Goal: Task Accomplishment & Management: Use online tool/utility

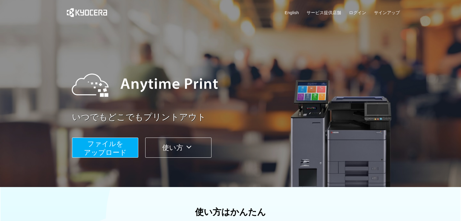
click at [127, 154] on button "ファイルを ​​アップロード" at bounding box center [105, 148] width 66 height 20
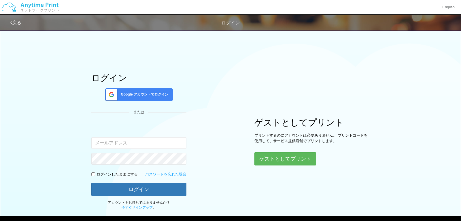
click at [161, 95] on span "Google アカウントでログイン" at bounding box center [143, 94] width 50 height 5
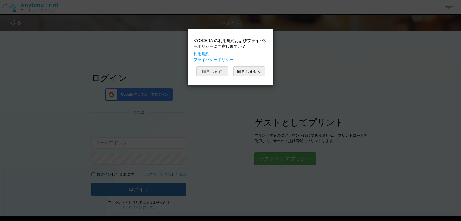
click at [221, 73] on button "同意します" at bounding box center [212, 72] width 32 height 10
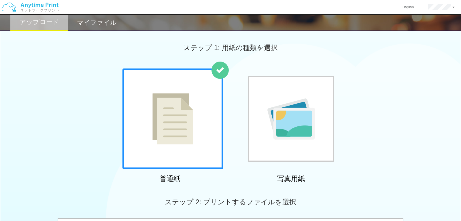
click at [169, 127] on img at bounding box center [172, 118] width 41 height 51
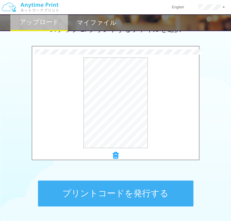
scroll to position [202, 0]
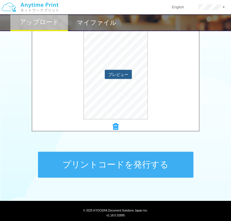
click at [114, 71] on button "プレビュー" at bounding box center [118, 74] width 27 height 9
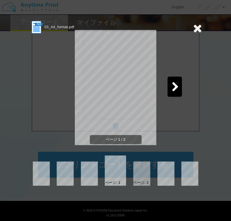
click at [179, 89] on icon at bounding box center [175, 87] width 7 height 10
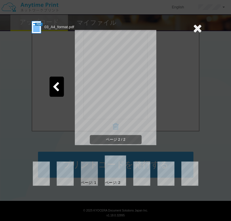
click at [54, 88] on icon at bounding box center [55, 87] width 7 height 10
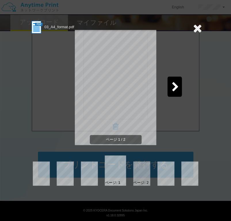
click at [201, 29] on icon at bounding box center [197, 28] width 9 height 12
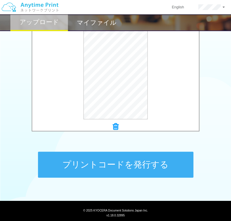
scroll to position [217, 0]
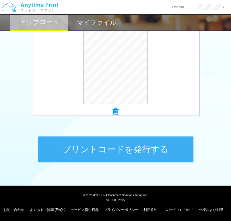
click at [131, 148] on button "プリントコードを発行する" at bounding box center [115, 149] width 155 height 26
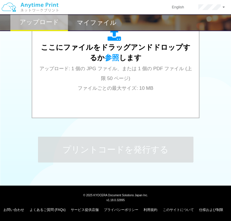
scroll to position [0, 0]
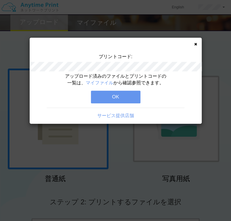
click at [127, 94] on button "OK" at bounding box center [116, 97] width 50 height 13
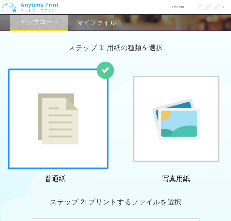
click at [98, 22] on h2 "マイファイル" at bounding box center [97, 22] width 40 height 7
